Goal: Task Accomplishment & Management: Use online tool/utility

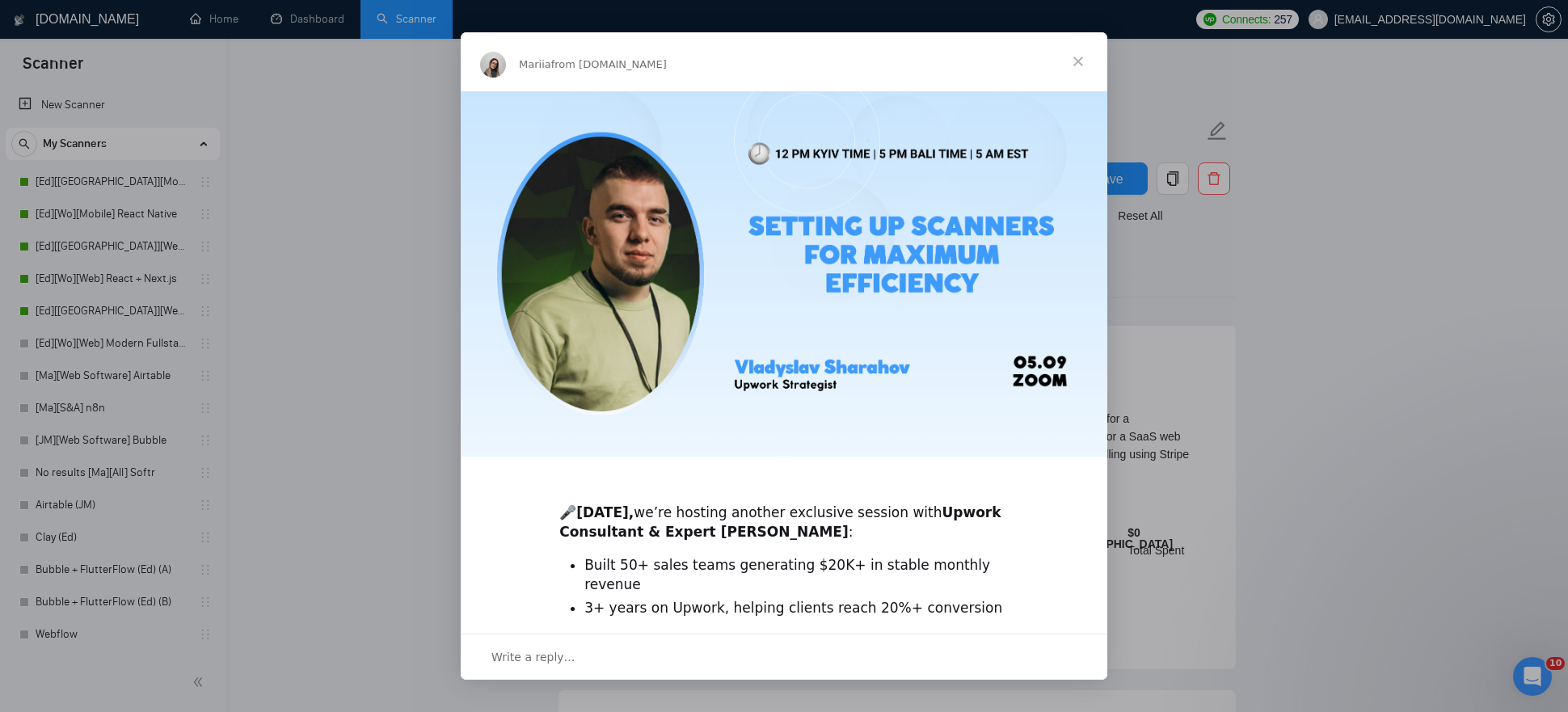
scroll to position [95, 0]
click at [1082, 55] on span "Close" at bounding box center [1078, 61] width 58 height 58
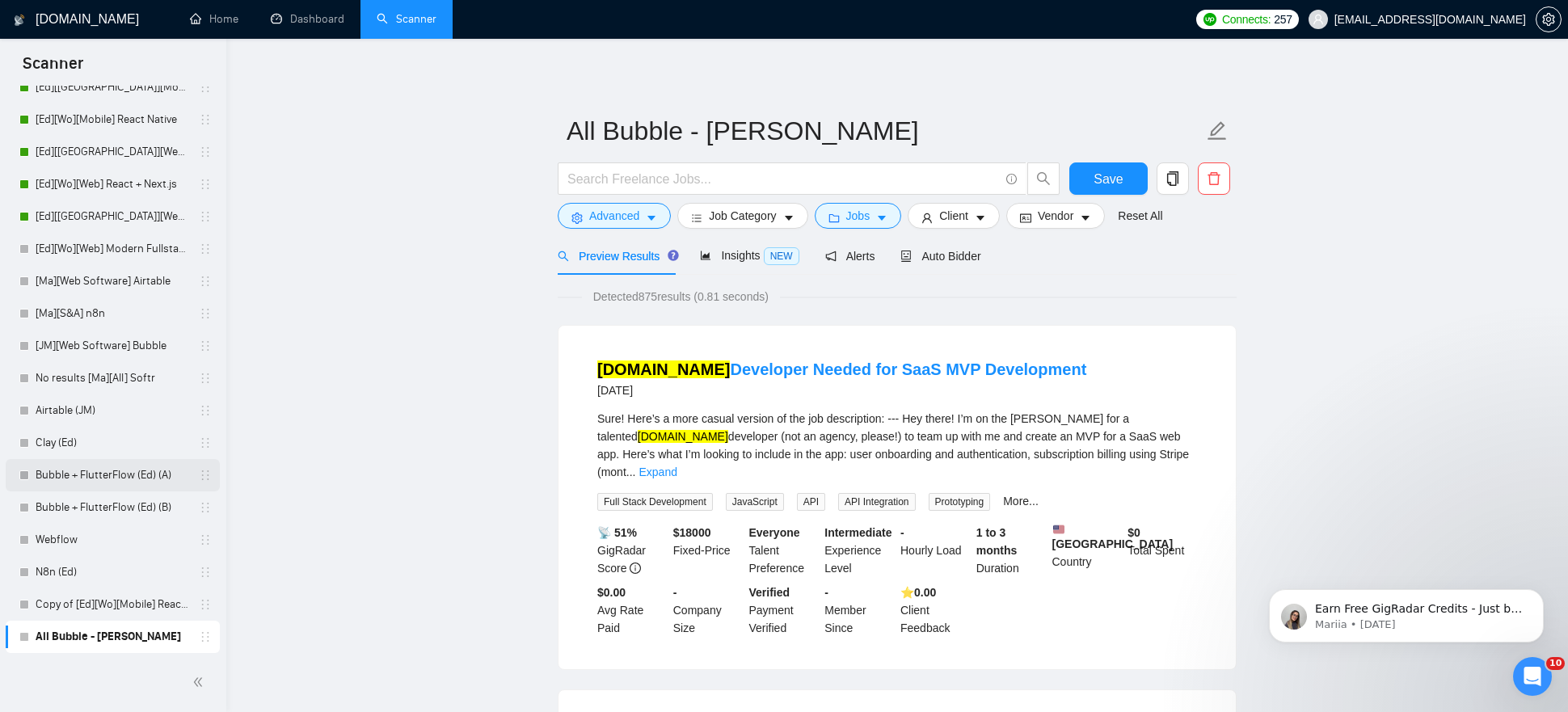
scroll to position [0, 0]
click at [103, 644] on link "All Bubble - [PERSON_NAME]" at bounding box center [113, 637] width 153 height 32
